Goal: Task Accomplishment & Management: Manage account settings

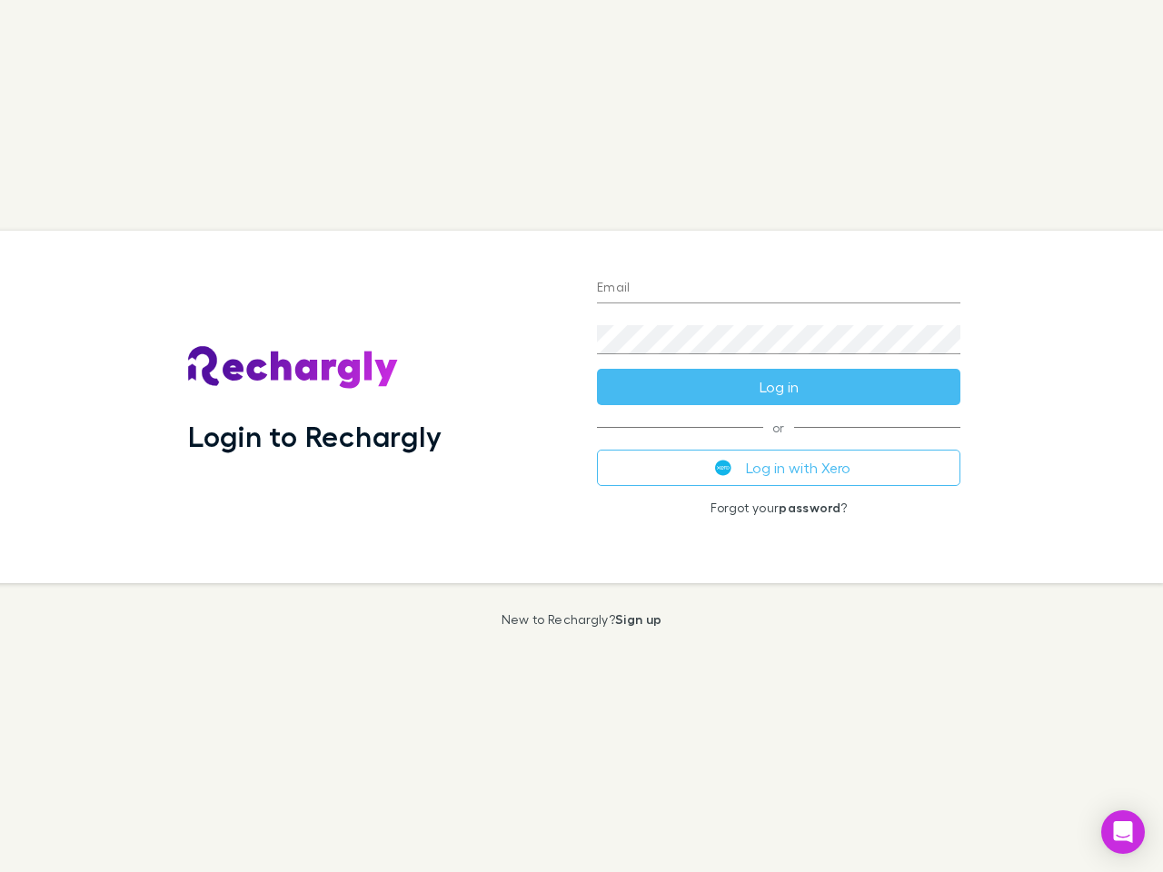
click at [582, 436] on div "Login to Rechargly" at bounding box center [378, 407] width 409 height 353
click at [779, 289] on input "Email" at bounding box center [779, 288] width 364 height 29
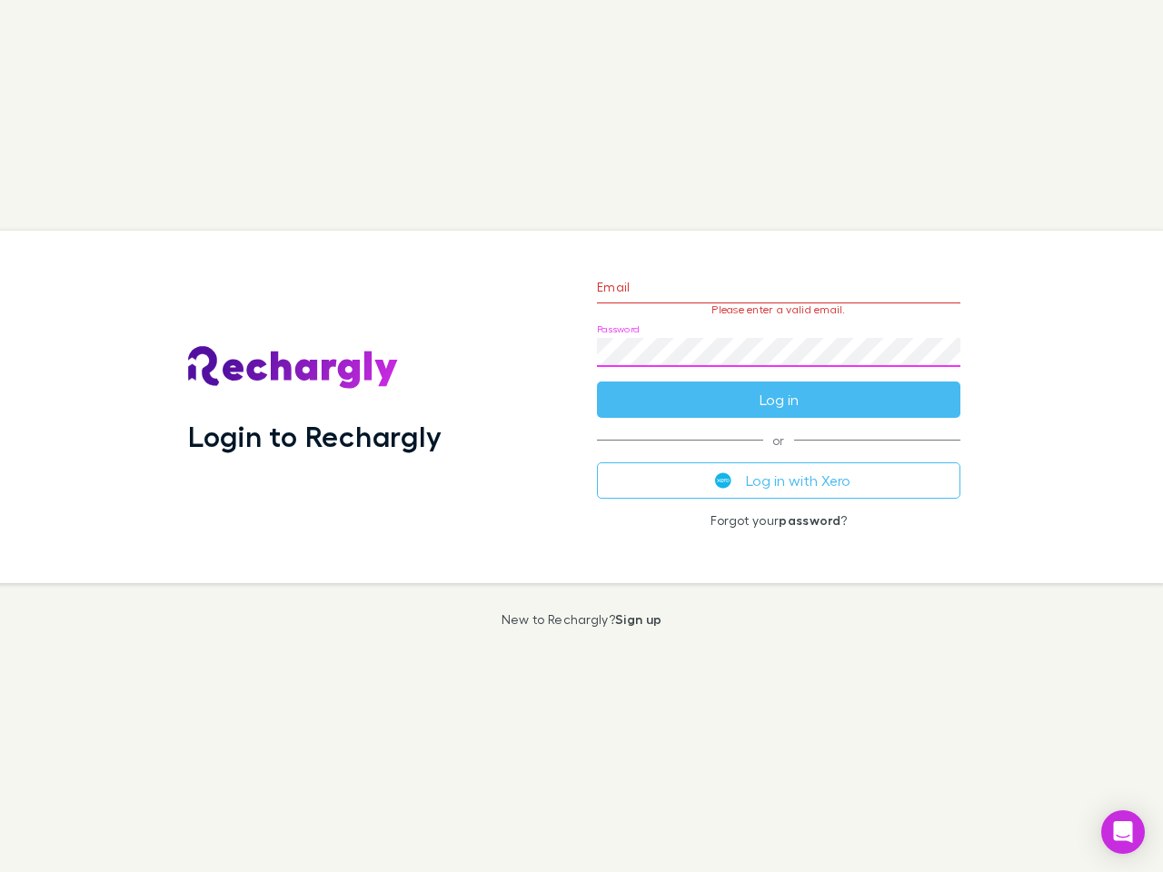
click at [779, 387] on form "Email Please enter a valid email. Password Log in" at bounding box center [779, 339] width 364 height 158
click at [779, 468] on div "Email Please enter a valid email. Password Log in or Log in with Xero Forgot yo…" at bounding box center [779, 407] width 393 height 353
click at [1123, 832] on icon "Open Intercom Messenger" at bounding box center [1123, 833] width 19 height 22
